Goal: Navigation & Orientation: Find specific page/section

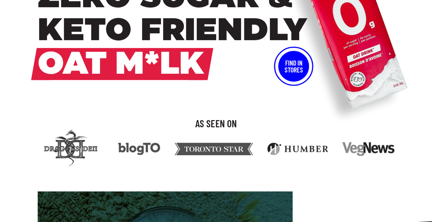
scroll to position [129, 0]
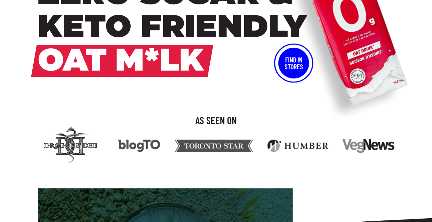
click at [292, 57] on button "Find In Stores" at bounding box center [293, 63] width 31 height 31
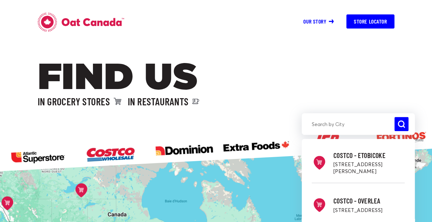
click at [326, 122] on input "search" at bounding box center [358, 124] width 113 height 14
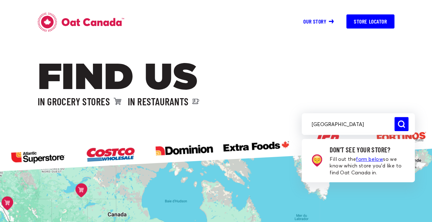
type input "[GEOGRAPHIC_DATA]"
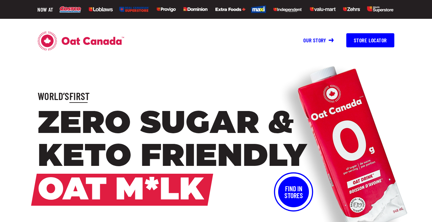
scroll to position [129, 0]
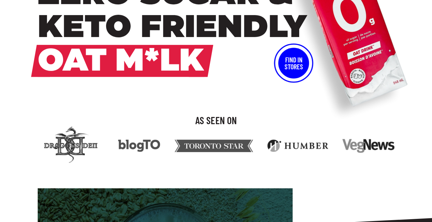
click at [301, 65] on button "Find In Stores" at bounding box center [293, 63] width 31 height 31
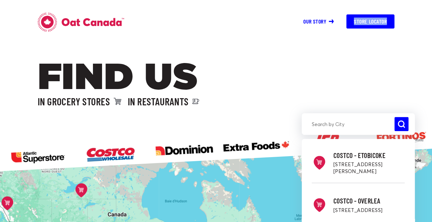
drag, startPoint x: 270, startPoint y: 85, endPoint x: 255, endPoint y: 30, distance: 56.6
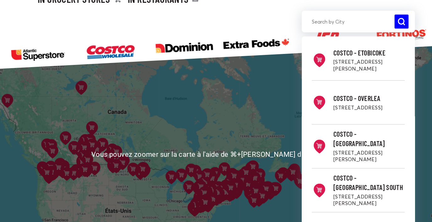
scroll to position [104, 0]
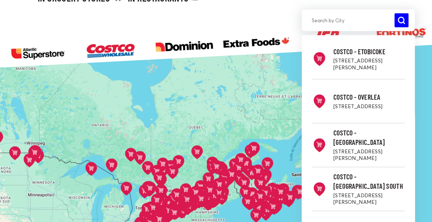
drag, startPoint x: 239, startPoint y: 161, endPoint x: 235, endPoint y: 140, distance: 21.2
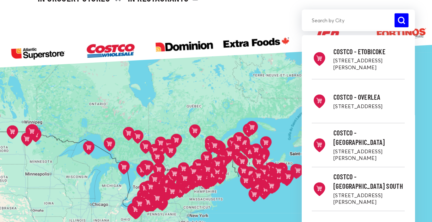
drag, startPoint x: 227, startPoint y: 143, endPoint x: 226, endPoint y: 134, distance: 9.2
click at [226, 135] on button at bounding box center [232, 145] width 19 height 20
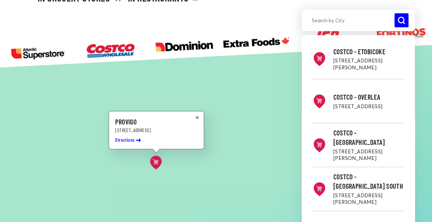
click at [221, 126] on div "Costco - Etobicoke 50 Queen Elizabeth Blvd, Etobicoke, ON M8Z 1M1 Directions Co…" at bounding box center [216, 153] width 432 height 227
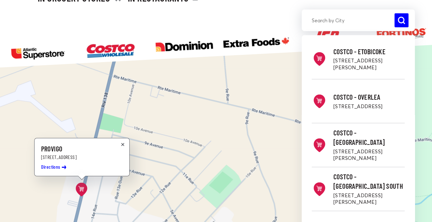
click at [122, 142] on button at bounding box center [122, 145] width 7 height 6
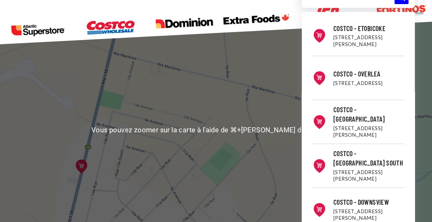
scroll to position [127, 0]
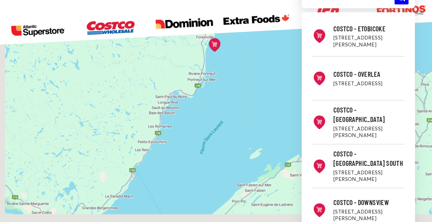
drag, startPoint x: 122, startPoint y: 164, endPoint x: 182, endPoint y: 55, distance: 124.1
click at [182, 55] on div "Costco - Etobicoke 50 Queen Elizabeth Blvd, Etobicoke, ON M8Z 1M1 Directions Co…" at bounding box center [216, 130] width 432 height 227
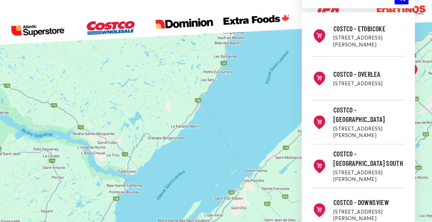
drag, startPoint x: 100, startPoint y: 164, endPoint x: 205, endPoint y: 73, distance: 138.3
click at [205, 73] on div "Costco - Etobicoke 50 Queen Elizabeth Blvd, Etobicoke, ON M8Z 1M1 Directions Co…" at bounding box center [216, 130] width 432 height 227
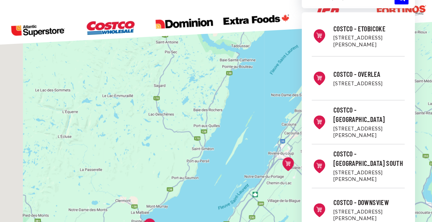
drag, startPoint x: 138, startPoint y: 156, endPoint x: 211, endPoint y: 49, distance: 129.7
click at [212, 48] on div "Costco - Etobicoke 50 Queen Elizabeth Blvd, Etobicoke, ON M8Z 1M1 Directions Co…" at bounding box center [216, 130] width 432 height 227
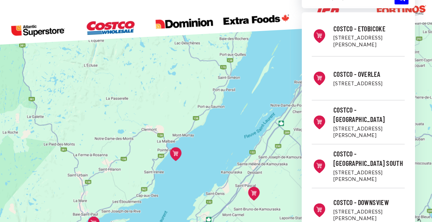
drag, startPoint x: 143, startPoint y: 146, endPoint x: 176, endPoint y: 39, distance: 112.6
click at [176, 39] on div "Costco - Etobicoke 50 Queen Elizabeth Blvd, Etobicoke, ON M8Z 1M1 Directions Co…" at bounding box center [216, 130] width 432 height 227
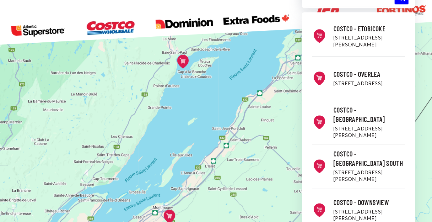
drag, startPoint x: 74, startPoint y: 157, endPoint x: 160, endPoint y: 26, distance: 156.8
click at [160, 26] on div "Costco - Etobicoke 50 Queen Elizabeth Blvd, Etobicoke, ON M8Z 1M1 Directions Co…" at bounding box center [216, 130] width 432 height 227
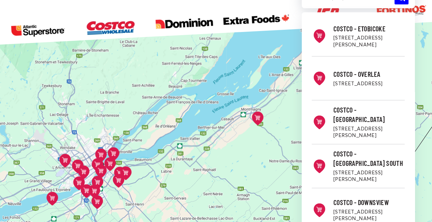
drag, startPoint x: 89, startPoint y: 128, endPoint x: 169, endPoint y: 36, distance: 122.6
click at [169, 36] on div "Costco - Etobicoke 50 Queen Elizabeth Blvd, Etobicoke, ON M8Z 1M1 Directions Co…" at bounding box center [216, 130] width 432 height 227
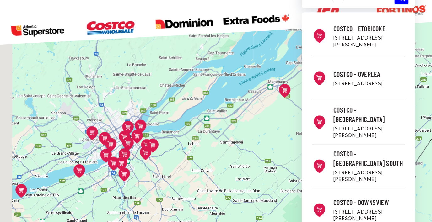
drag, startPoint x: 87, startPoint y: 119, endPoint x: 112, endPoint y: 90, distance: 38.5
click at [112, 90] on div "Costco - Etobicoke 50 Queen Elizabeth Blvd, Etobicoke, ON M8Z 1M1 Directions Co…" at bounding box center [216, 130] width 432 height 227
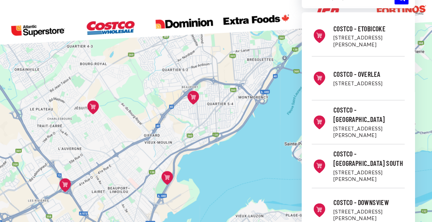
drag, startPoint x: 130, startPoint y: 146, endPoint x: 138, endPoint y: 107, distance: 39.8
click at [138, 107] on div "Costco - Etobicoke 50 Queen Elizabeth Blvd, Etobicoke, ON M8Z 1M1 Directions Co…" at bounding box center [216, 130] width 432 height 227
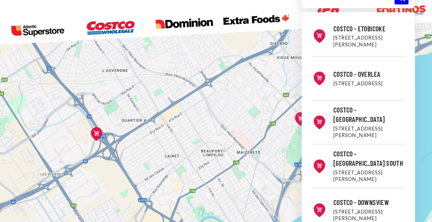
drag, startPoint x: 71, startPoint y: 145, endPoint x: 145, endPoint y: 98, distance: 87.3
click at [145, 98] on div "Costco - Etobicoke 50 Queen Elizabeth Blvd, Etobicoke, ON M8Z 1M1 Directions Co…" at bounding box center [216, 130] width 432 height 227
click at [98, 131] on icon at bounding box center [97, 134] width 12 height 14
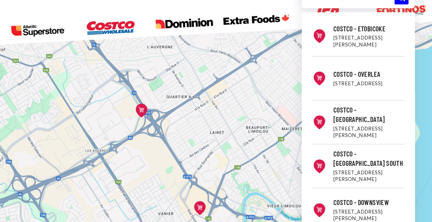
drag, startPoint x: 217, startPoint y: 142, endPoint x: 167, endPoint y: 112, distance: 58.7
click at [167, 112] on div "Costco - Etobicoke 50 Queen Elizabeth Blvd, Etobicoke, ON M8Z 1M1 Directions Co…" at bounding box center [216, 130] width 432 height 227
click at [143, 108] on icon at bounding box center [141, 109] width 6 height 5
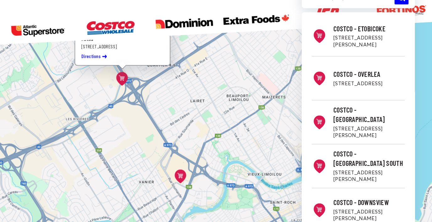
drag, startPoint x: 178, startPoint y: 144, endPoint x: 156, endPoint y: 109, distance: 41.9
click at [156, 109] on div "Costco - Etobicoke 50 Queen Elizabeth Blvd, Etobicoke, ON M8Z 1M1 Directions Co…" at bounding box center [216, 130] width 432 height 227
